Goal: Check status: Check status

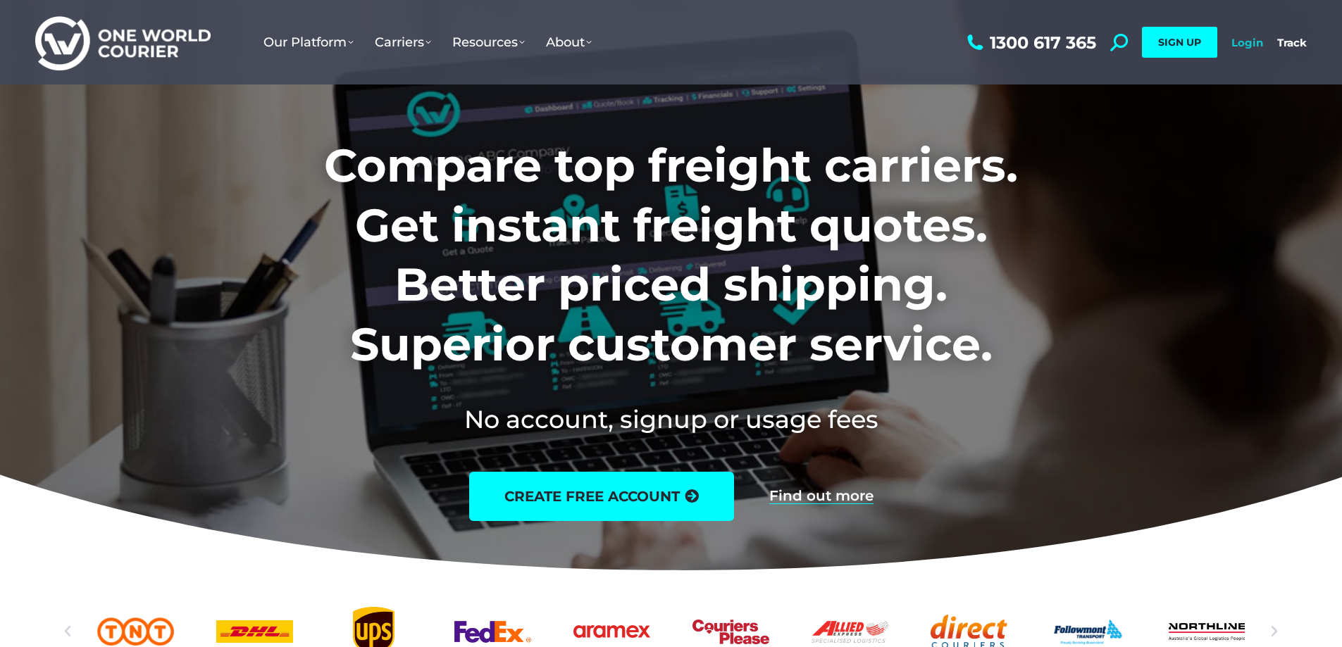
click at [1258, 45] on link "Login" at bounding box center [1247, 42] width 32 height 13
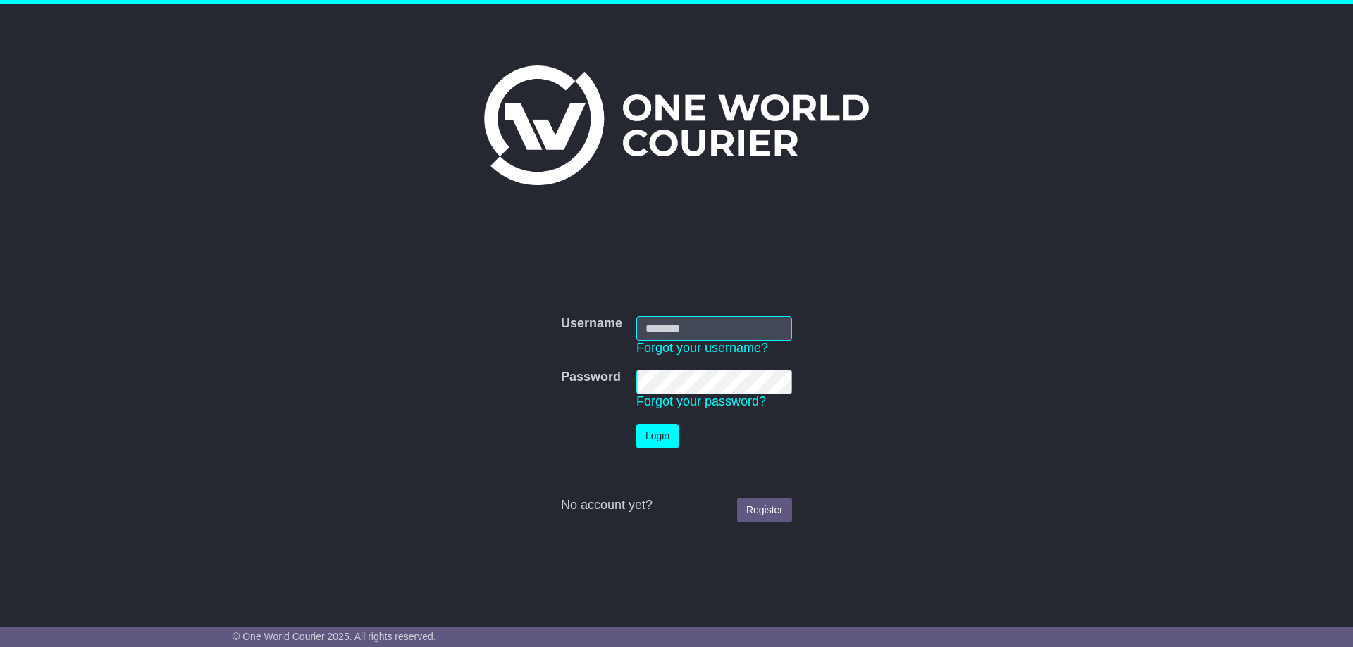
type input "**********"
click at [663, 436] on button "Login" at bounding box center [657, 436] width 42 height 25
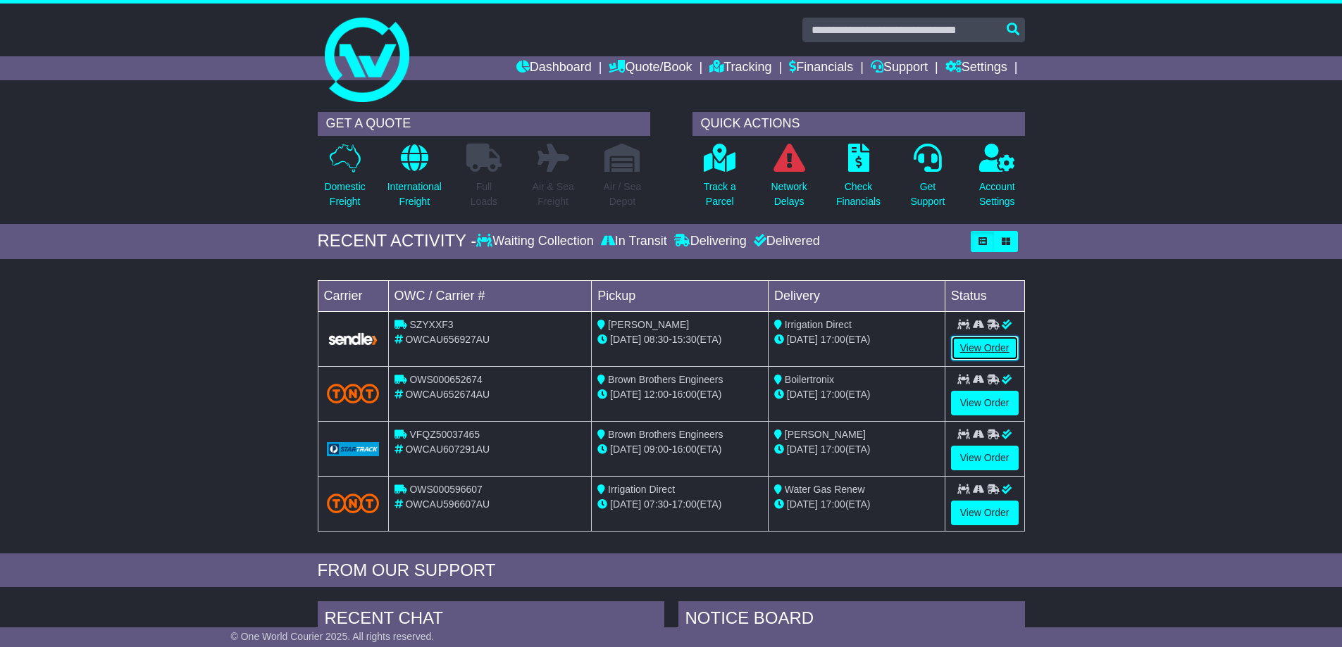
click at [974, 342] on link "View Order" at bounding box center [985, 348] width 68 height 25
